Goal: Find contact information: Find contact information

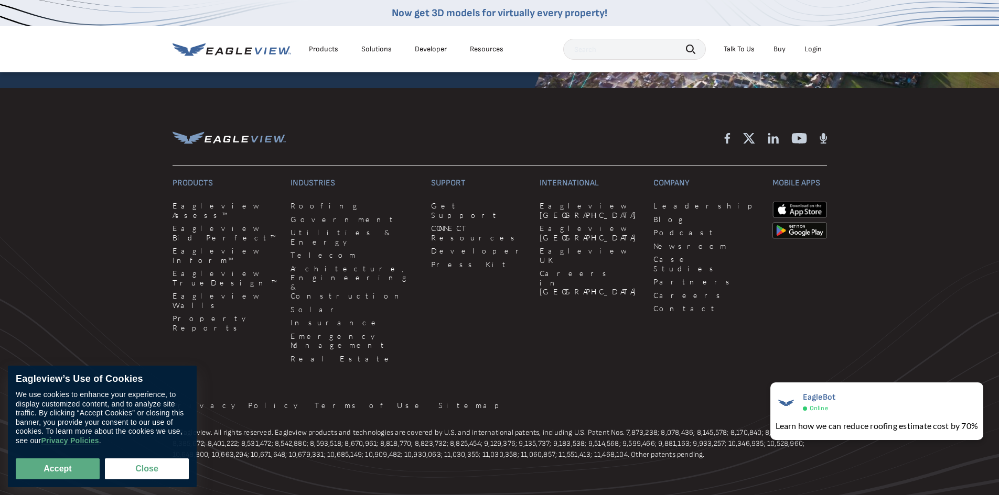
scroll to position [2872, 0]
click at [653, 201] on link "Leadership" at bounding box center [706, 205] width 106 height 9
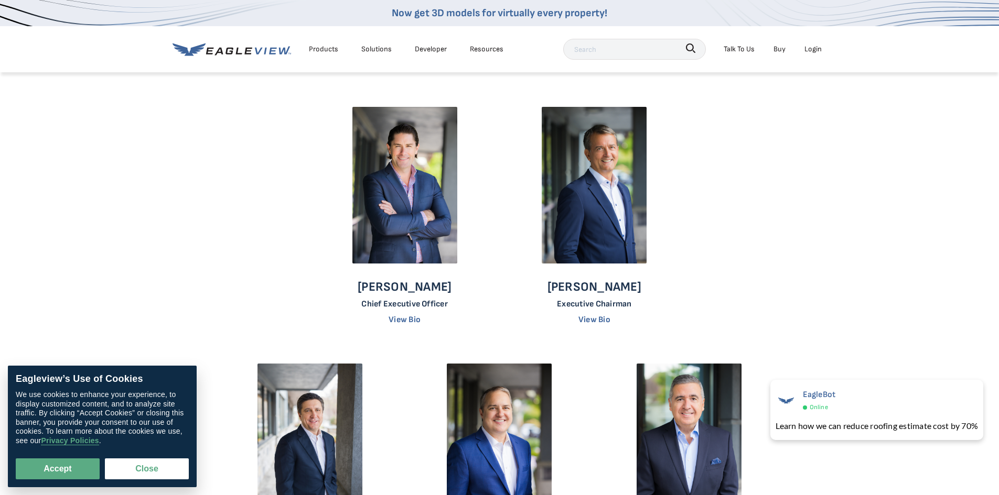
click at [578, 48] on input "text" at bounding box center [634, 49] width 143 height 21
click at [743, 49] on div "Talk To Us" at bounding box center [738, 48] width 31 height 13
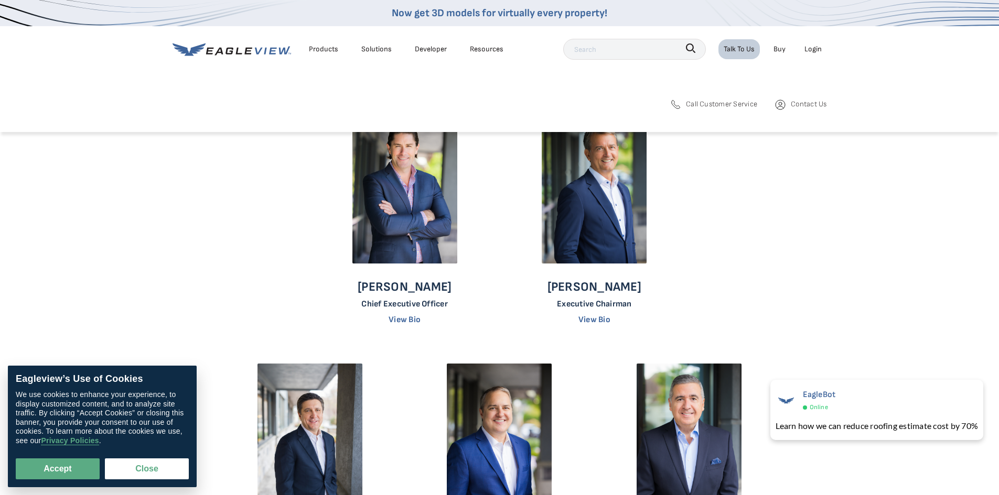
click at [791, 105] on span "Contact Us" at bounding box center [808, 103] width 36 height 13
